Goal: Information Seeking & Learning: Find contact information

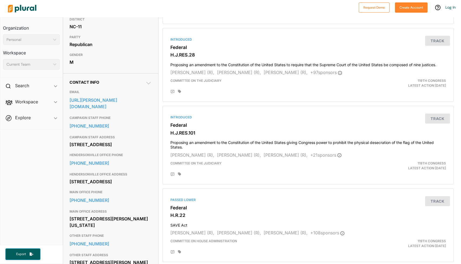
scroll to position [113, 0]
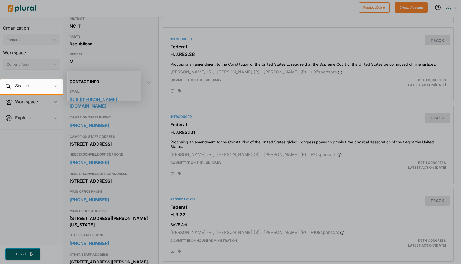
click at [147, 89] on div at bounding box center [262, 86] width 398 height 15
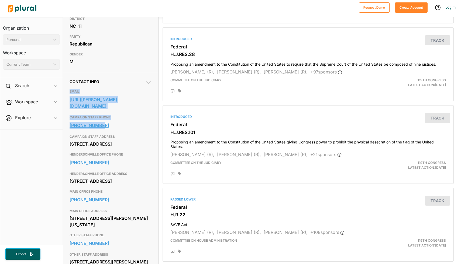
drag, startPoint x: 69, startPoint y: 100, endPoint x: 126, endPoint y: 139, distance: 68.8
click at [126, 139] on div "Contact Info EMAIL [URL][PERSON_NAME][DOMAIN_NAME] CAMPAIGN STAFF PHONE [PHONE_…" at bounding box center [110, 182] width 95 height 219
copy div "EMAIL [URL][PERSON_NAME][DOMAIN_NAME] CAMPAIGN STAFF PHONE [PHONE_NUMBER]"
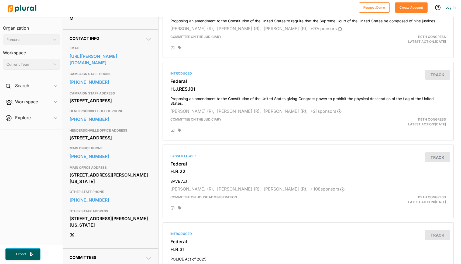
scroll to position [157, 0]
copy div "[STREET_ADDRESS]"
drag, startPoint x: 129, startPoint y: 117, endPoint x: 127, endPoint y: 90, distance: 27.5
click at [127, 90] on div "CAMPAIGN STAFF PHONE [PHONE_NUMBER] CAMPAIGN STAFF ADDRESS [STREET_ADDRESS]" at bounding box center [111, 87] width 82 height 37
click at [129, 86] on link "[PHONE_NUMBER]" at bounding box center [111, 82] width 82 height 8
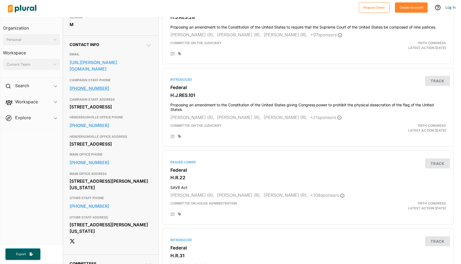
scroll to position [149, 0]
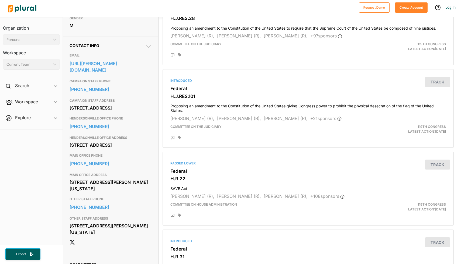
click at [122, 112] on div "[STREET_ADDRESS]" at bounding box center [111, 108] width 82 height 8
drag, startPoint x: 128, startPoint y: 123, endPoint x: 69, endPoint y: 118, distance: 58.7
click at [69, 118] on div "Contact Info EMAIL [URL][PERSON_NAME][DOMAIN_NAME] CAMPAIGN STAFF PHONE [PHONE_…" at bounding box center [110, 146] width 95 height 219
copy div "[STREET_ADDRESS]"
